Goal: Find specific page/section: Find specific page/section

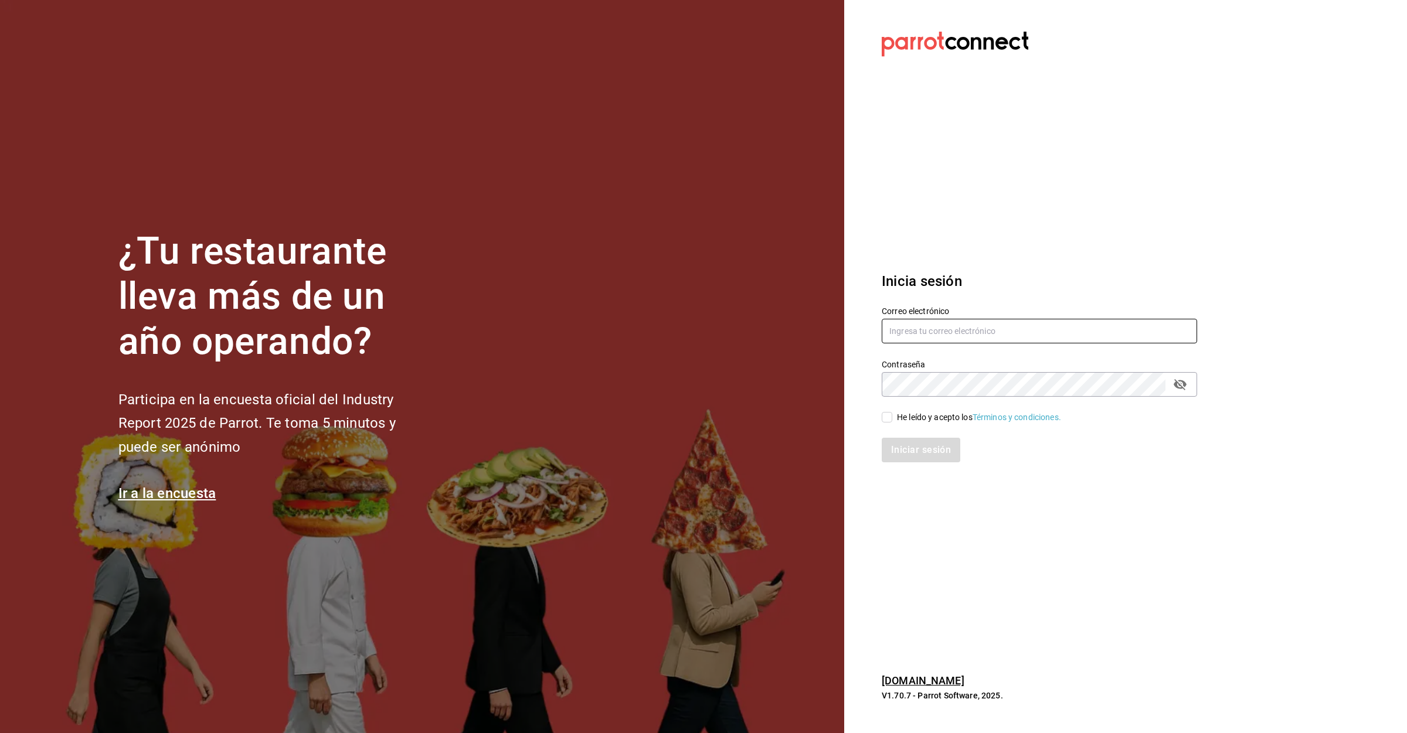
drag, startPoint x: 974, startPoint y: 331, endPoint x: 952, endPoint y: 332, distance: 22.3
click at [966, 331] on input "text" at bounding box center [1038, 331] width 315 height 25
type input "[EMAIL_ADDRESS][DOMAIN_NAME]"
click at [886, 416] on input "He leído y acepto los Términos y condiciones." at bounding box center [886, 417] width 11 height 11
checkbox input "true"
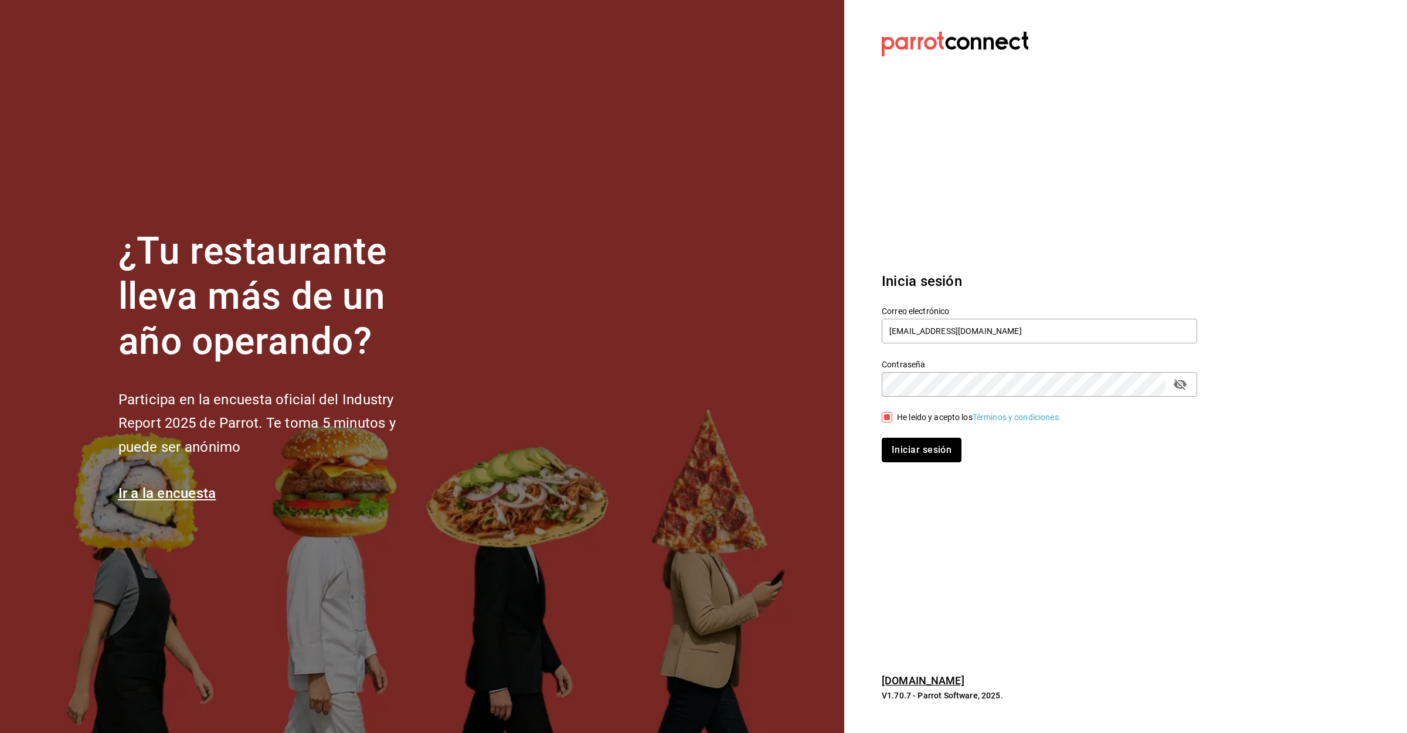
click at [932, 454] on button "Iniciar sesión" at bounding box center [921, 450] width 80 height 25
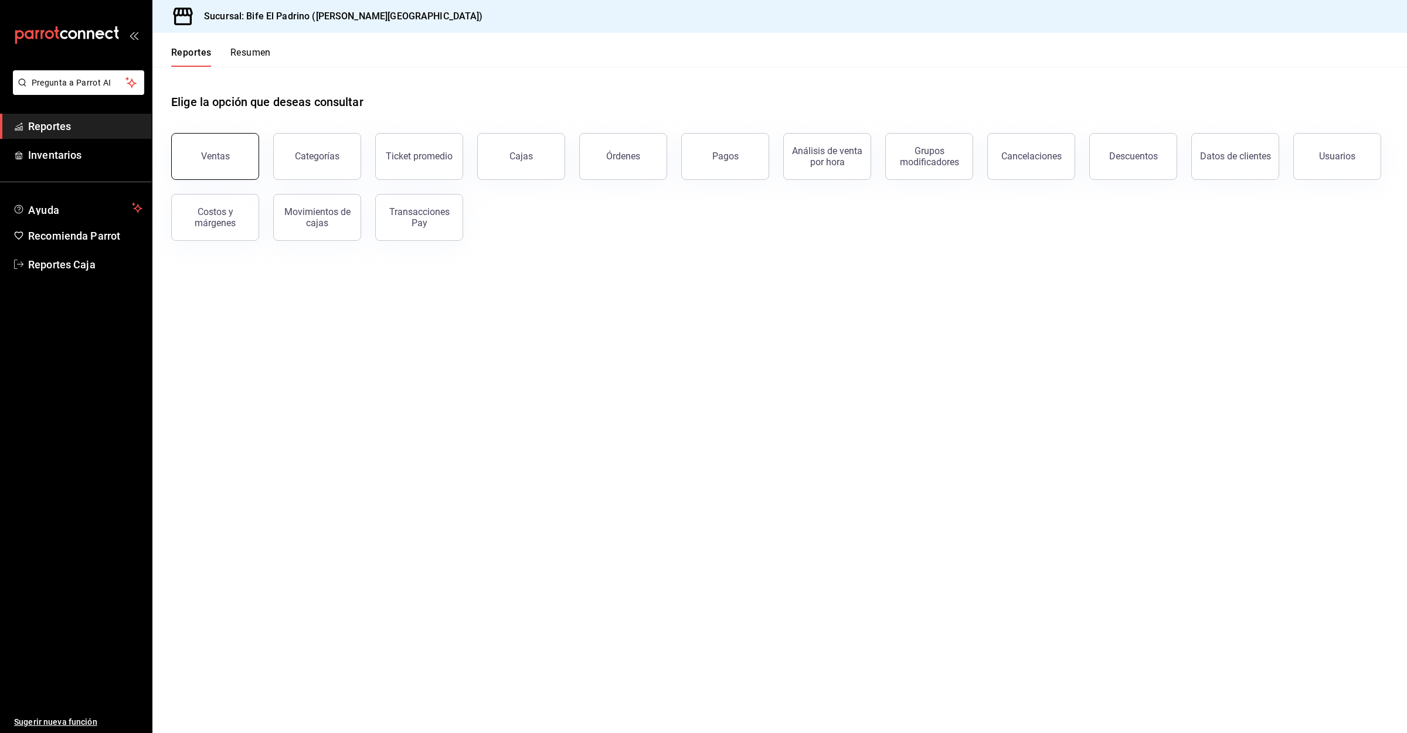
click at [204, 146] on button "Ventas" at bounding box center [215, 156] width 88 height 47
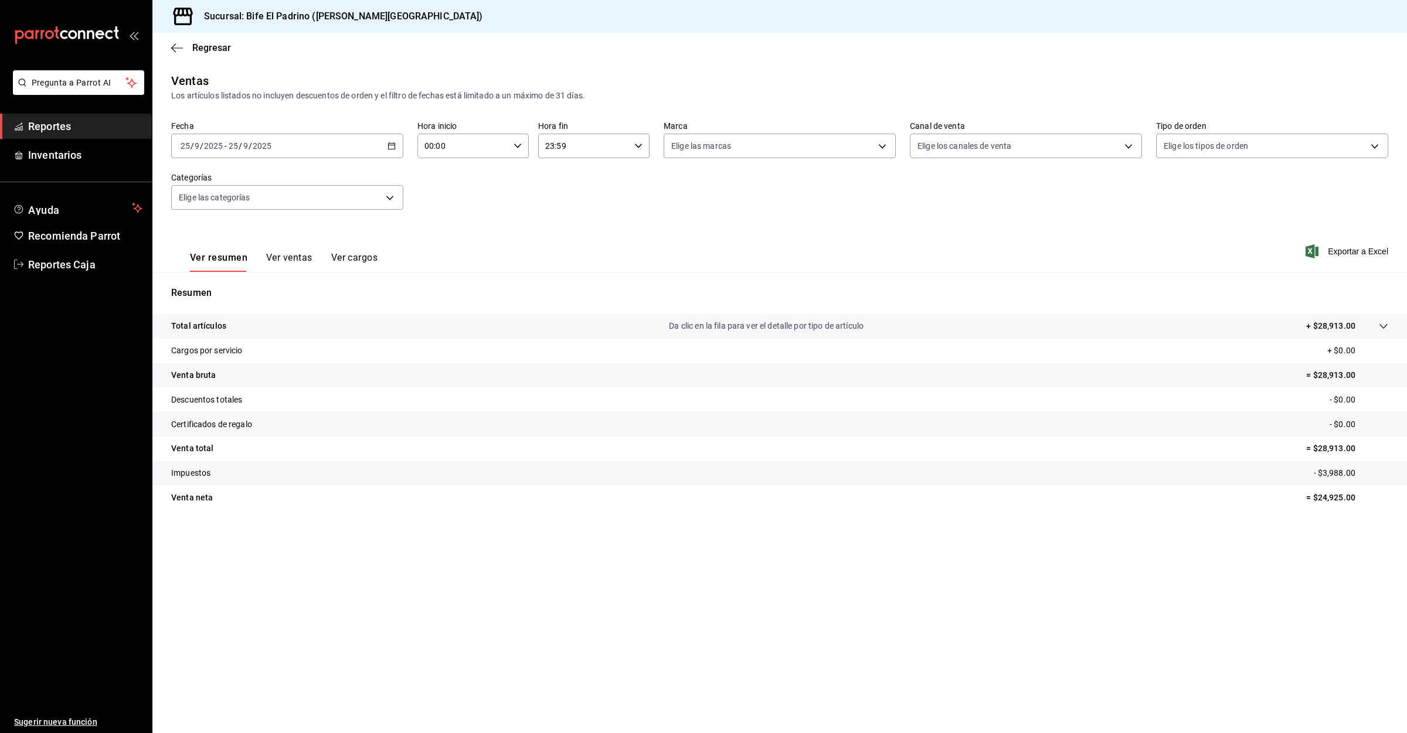
click at [47, 120] on span "Reportes" at bounding box center [85, 126] width 114 height 16
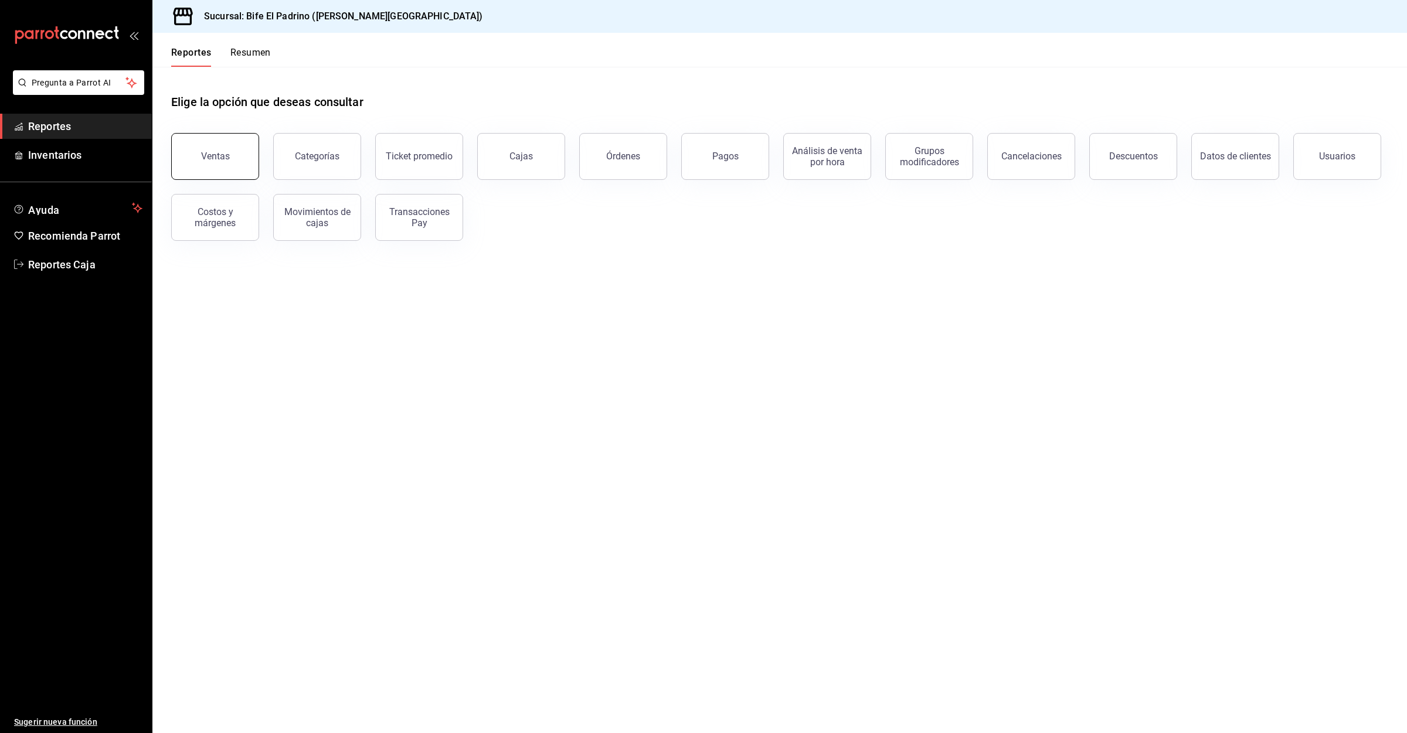
click at [198, 164] on button "Ventas" at bounding box center [215, 156] width 88 height 47
